Goal: Task Accomplishment & Management: Use online tool/utility

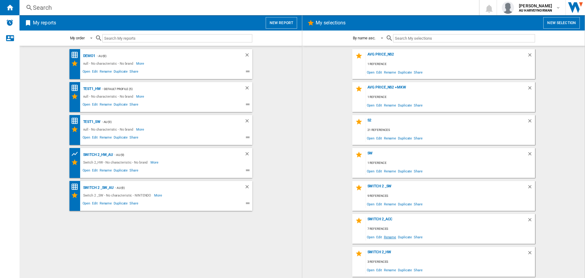
scroll to position [30, 0]
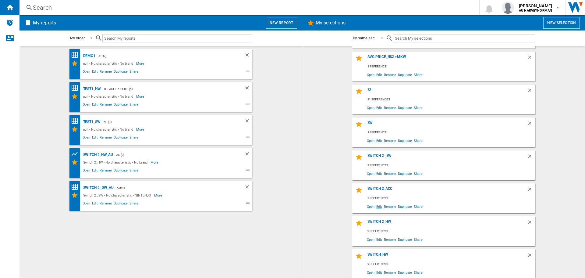
click at [376, 207] on span "Edit" at bounding box center [380, 206] width 8 height 8
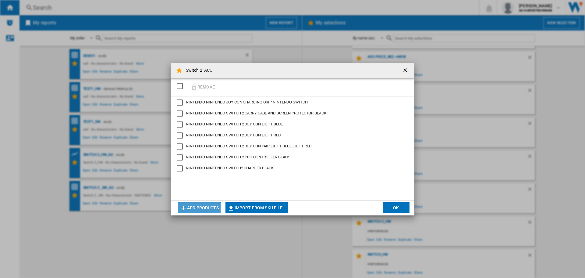
click at [207, 209] on button "Add products" at bounding box center [199, 207] width 43 height 11
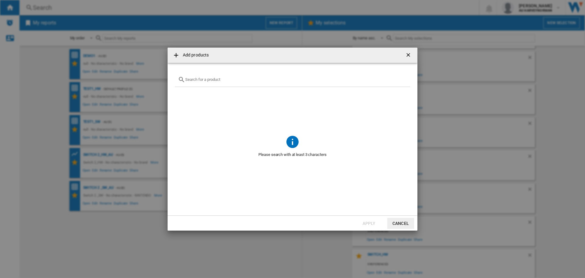
click at [212, 77] on div at bounding box center [292, 80] width 235 height 14
click at [223, 80] on input "text" at bounding box center [296, 79] width 222 height 5
paste input "NINTENDO SWITCH2 CAMERA BLACK"
type input "NINTENDO SWITCH2 CAMERA BLACK"
click at [399, 225] on button "Cancel" at bounding box center [401, 223] width 27 height 11
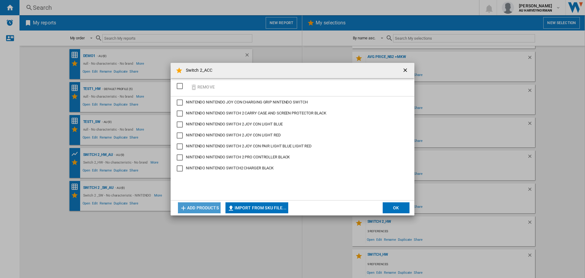
click at [204, 208] on button "Add products" at bounding box center [199, 207] width 43 height 11
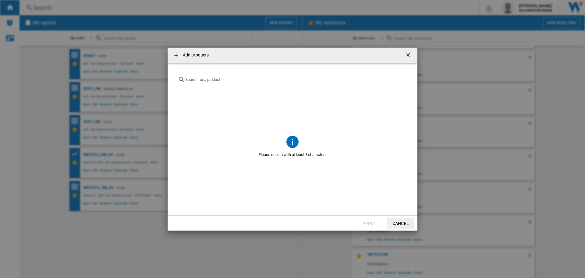
click at [209, 82] on div "{{getI18NText('SELECTIONS.EDITION_POPUP.OPEN_PRODUCTS_POPUP')}} {{::getI18NText…" at bounding box center [292, 80] width 235 height 14
click at [212, 79] on input "{{getI18NText('SELECTIONS.EDITION_POPUP.OPEN_PRODUCTS_POPUP')}} {{::getI18NText…" at bounding box center [296, 79] width 222 height 5
paste input "NINTENDO SWITCH 2 JOY CON WHEEL PAIR BLUE RED"
type input "NINTENDO SWITCH 2 JOY CON WHEEL PAIR BLUE RED"
click at [397, 222] on button "Cancel" at bounding box center [401, 223] width 27 height 11
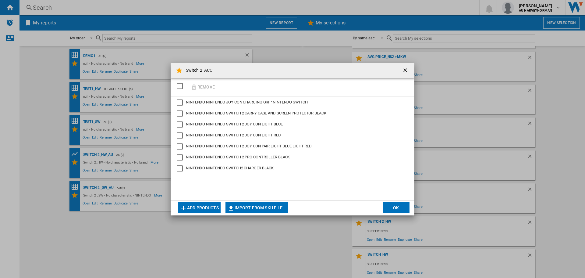
click at [205, 204] on button "Add products" at bounding box center [199, 207] width 43 height 11
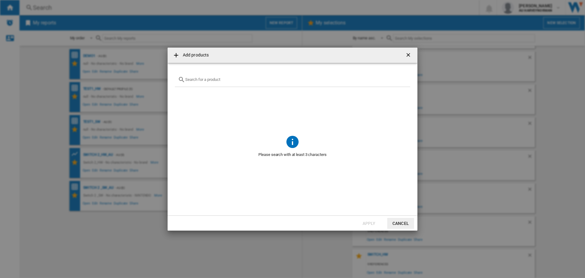
click at [224, 81] on input "{{getI18NText('SELECTIONS.EDITION_POPUP.OPEN_PRODUCTS_POPUP')}} {{::getI18NText…" at bounding box center [296, 79] width 222 height 5
paste input "NINTENDO SANDISK SWITCH2 SDSQXFN256GGN4 256GB"
type input "NINTENDO SANDISK SWITCH2 SDSQXFN256GGN4 256GB"
click at [402, 222] on button "Cancel" at bounding box center [401, 223] width 27 height 11
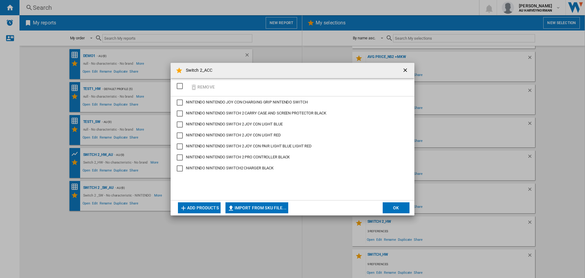
click at [391, 205] on button "OK" at bounding box center [396, 207] width 27 height 11
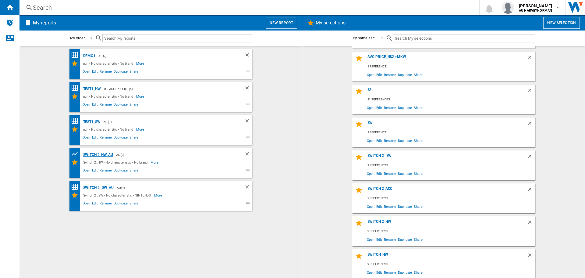
click at [90, 153] on div "Switch 2_HW_AU" at bounding box center [98, 155] width 32 height 8
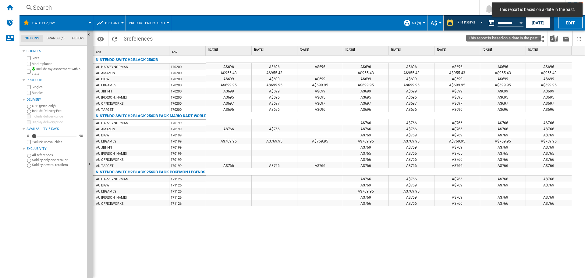
click at [521, 20] on button "Open calendar" at bounding box center [521, 21] width 11 height 11
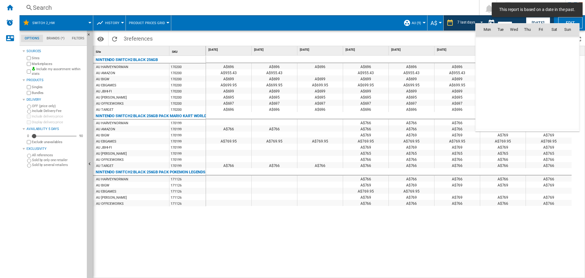
scroll to position [2828, 0]
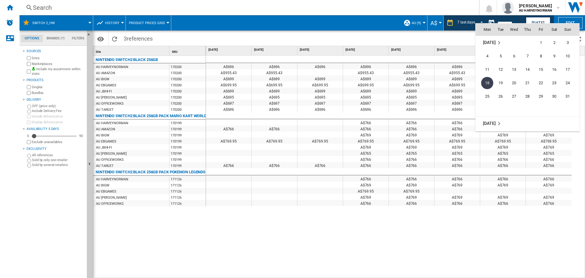
click at [500, 124] on md-icon "September 2025" at bounding box center [499, 123] width 7 height 7
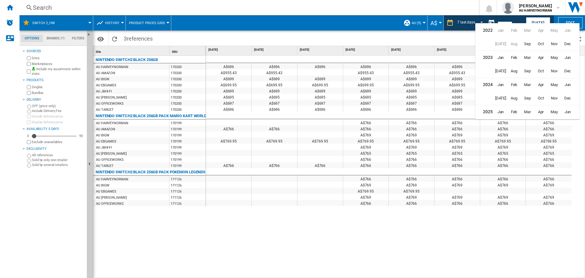
scroll to position [15, 0]
click at [528, 111] on span "Sep" at bounding box center [527, 110] width 13 height 13
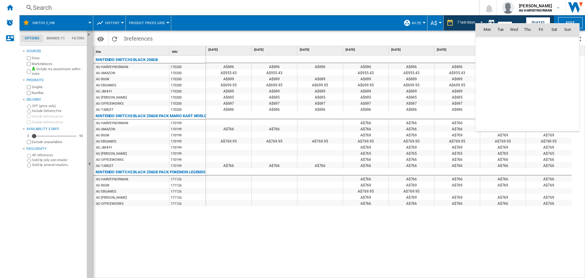
scroll to position [2909, 0]
click at [487, 57] on span "1" at bounding box center [487, 56] width 13 height 13
type input "**********"
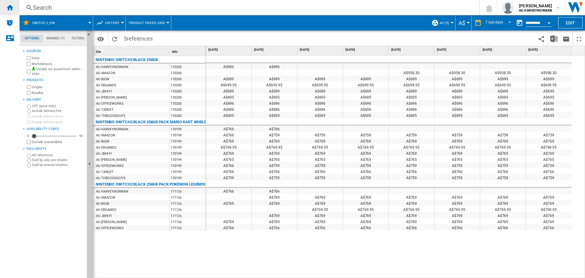
click at [9, 5] on ng-md-icon "Home" at bounding box center [9, 7] width 7 height 7
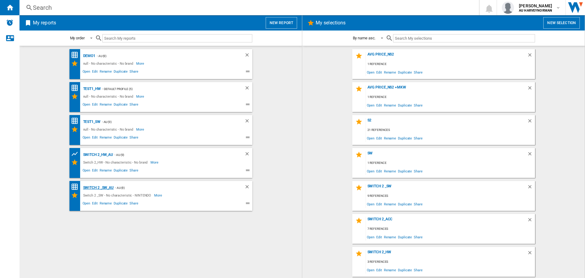
click at [96, 186] on div "Switch 2 _SW_AU" at bounding box center [98, 188] width 32 height 8
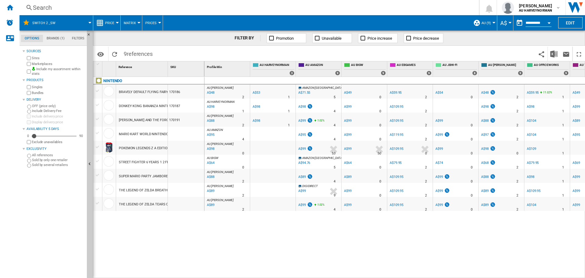
drag, startPoint x: 243, startPoint y: 274, endPoint x: 304, endPoint y: 273, distance: 61.0
click at [304, 273] on div "AU [PERSON_NAME] : AU [PERSON_NAME] -9.4 % A$48 % N/A 2 AU [PERSON_NAME] : AU […" at bounding box center [395, 177] width 381 height 201
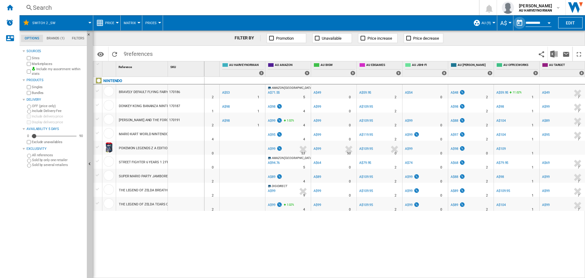
click at [523, 23] on button "button" at bounding box center [520, 23] width 12 height 12
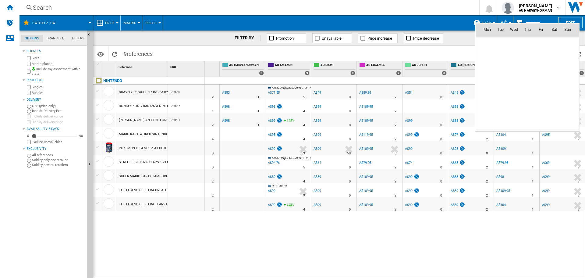
scroll to position [2909, 0]
click at [105, 23] on div at bounding box center [292, 139] width 585 height 278
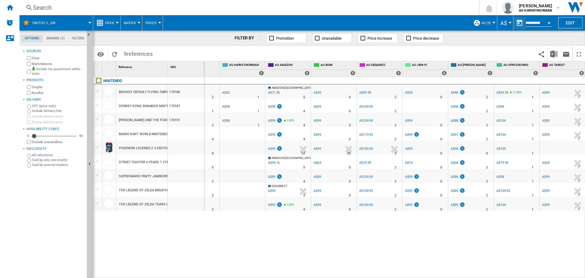
click at [109, 23] on span "Price" at bounding box center [109, 23] width 9 height 4
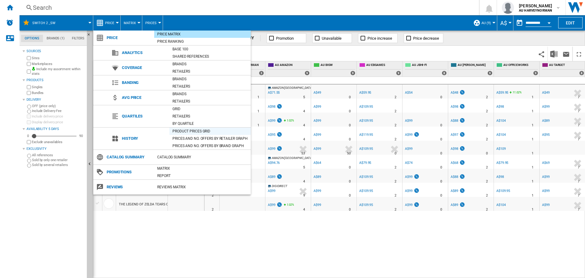
click at [183, 129] on div "Product prices grid" at bounding box center [210, 131] width 81 height 6
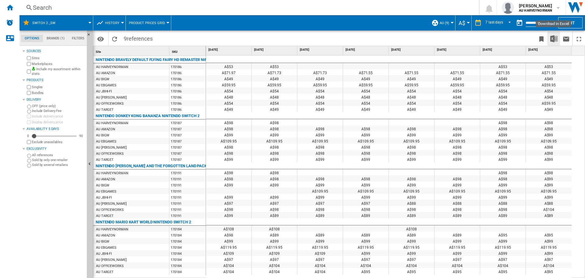
click at [556, 40] on img "Download in Excel" at bounding box center [554, 38] width 7 height 7
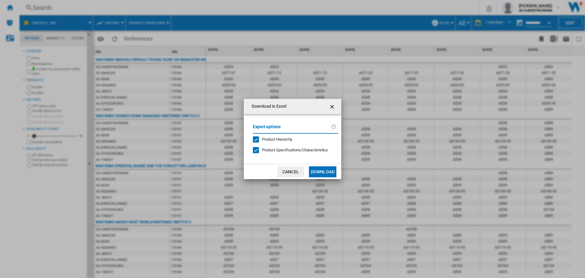
click at [321, 172] on button "Download" at bounding box center [322, 171] width 27 height 11
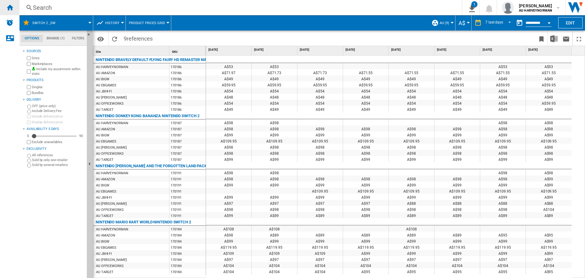
click at [11, 9] on ng-md-icon "Home" at bounding box center [9, 7] width 7 height 7
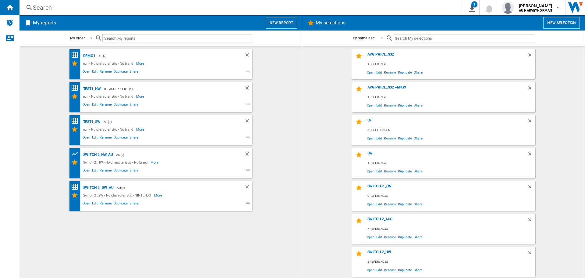
click at [283, 23] on button "New report" at bounding box center [281, 23] width 31 height 12
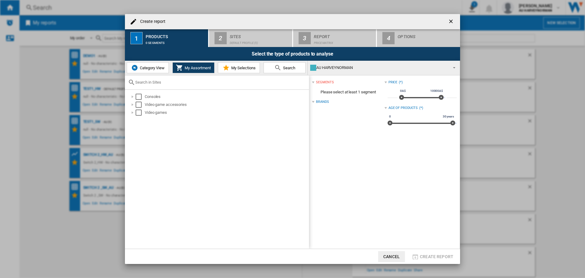
click at [232, 69] on span "My Selections" at bounding box center [243, 68] width 26 height 5
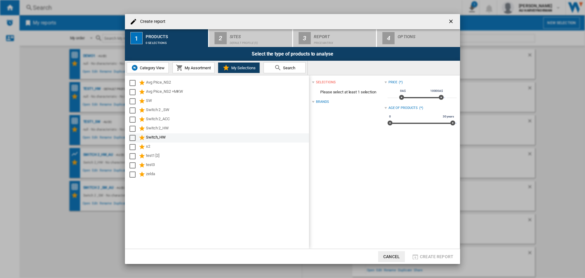
click at [150, 134] on div "Switch_HW" at bounding box center [227, 137] width 162 height 7
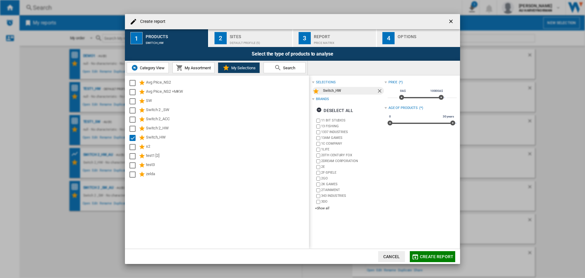
click at [242, 36] on div "Sites" at bounding box center [260, 35] width 60 height 6
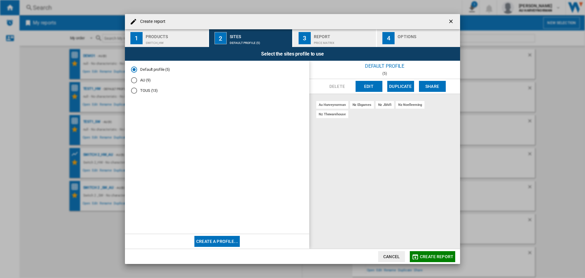
click at [139, 81] on md-radio-button "AU (9)" at bounding box center [217, 80] width 172 height 6
click at [439, 257] on span "Create report" at bounding box center [437, 256] width 34 height 5
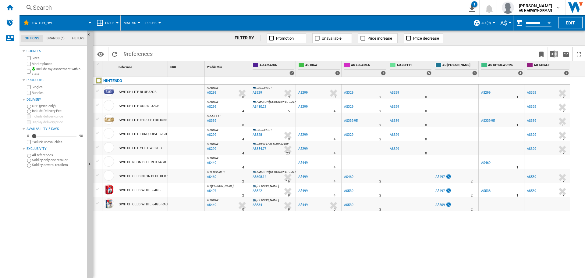
click at [108, 23] on span "Price" at bounding box center [109, 23] width 9 height 4
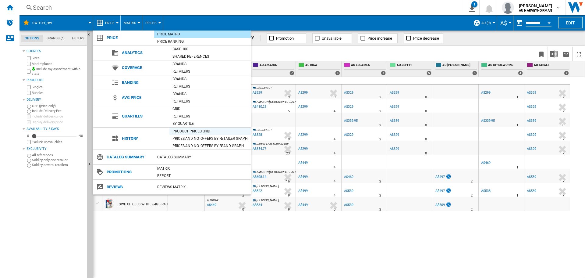
click at [192, 130] on div "Product prices grid" at bounding box center [210, 131] width 81 height 6
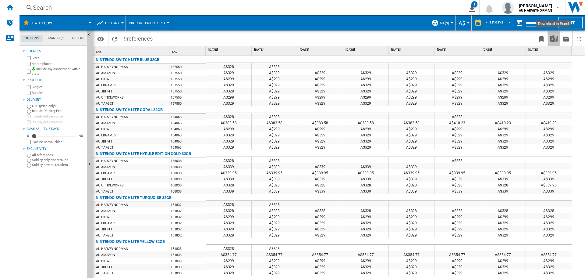
click at [558, 35] on button "Download in Excel" at bounding box center [554, 38] width 12 height 14
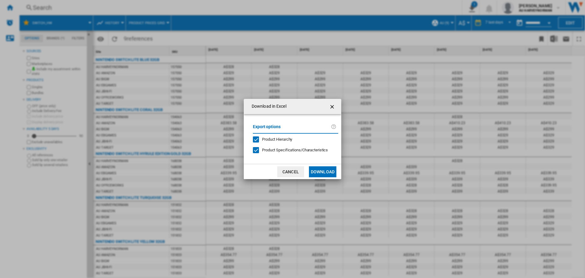
click at [322, 173] on button "Download" at bounding box center [322, 171] width 27 height 11
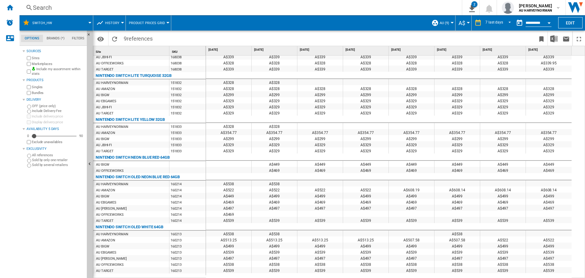
scroll to position [152, 0]
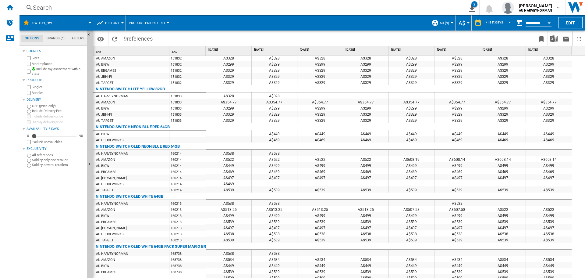
drag, startPoint x: 238, startPoint y: 173, endPoint x: 329, endPoint y: 172, distance: 91.8
click at [329, 168] on div "A$469 A$469 A$469 A$469 A$469 A$469 A$469 A$469" at bounding box center [389, 168] width 366 height 0
drag, startPoint x: 125, startPoint y: 172, endPoint x: 448, endPoint y: 168, distance: 322.3
click at [448, 168] on div "Site 1 SKU 1 NINTENDO SWITCH LITE BLUE 32GB AU HARVEYNORMAN 157550 AU AMAZON 15…" at bounding box center [339, 161] width 492 height 231
click at [541, 40] on ng-md-icon "Bookmark this report" at bounding box center [541, 38] width 7 height 7
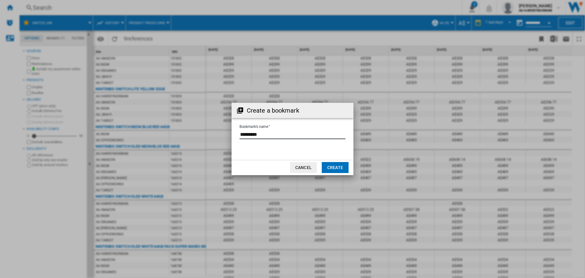
click at [274, 133] on input "Bookmark's name" at bounding box center [293, 134] width 106 height 9
type input "**********"
click at [336, 167] on button "Create" at bounding box center [335, 167] width 27 height 11
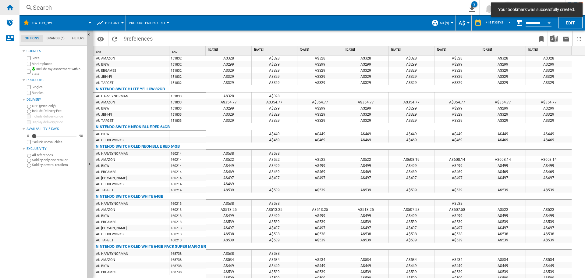
click at [6, 7] on ng-md-icon "Home" at bounding box center [9, 7] width 7 height 7
